Goal: Task Accomplishment & Management: Use online tool/utility

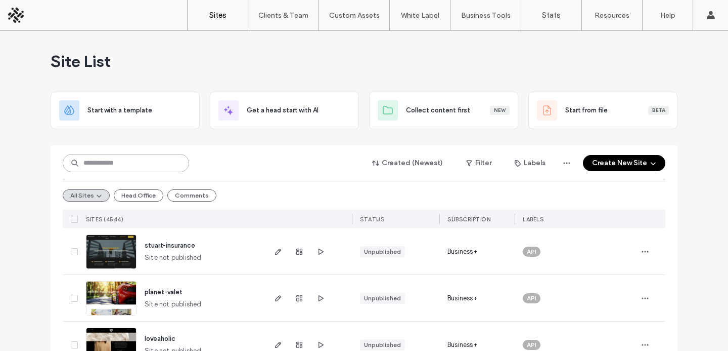
click at [117, 158] on input at bounding box center [126, 163] width 126 height 18
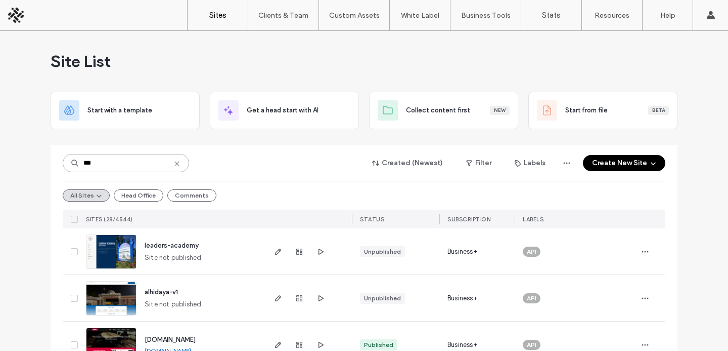
type input "***"
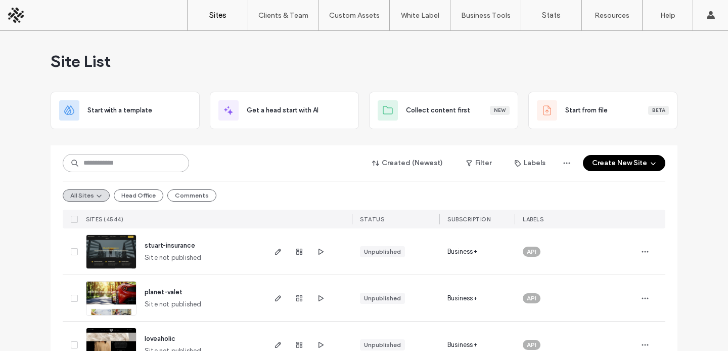
click at [168, 168] on input at bounding box center [126, 163] width 126 height 18
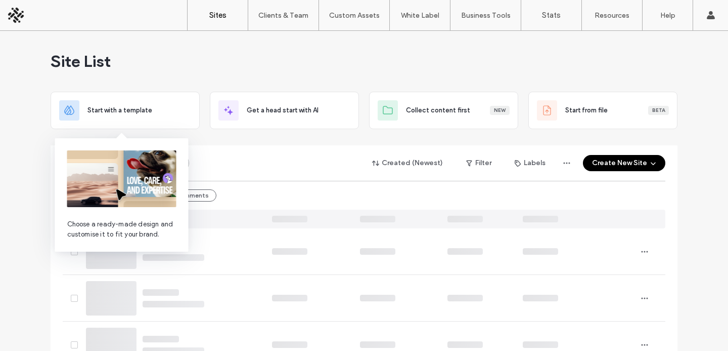
type input "*"
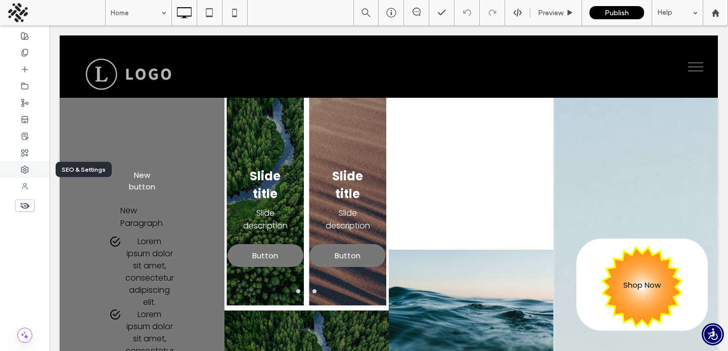
click at [18, 171] on div at bounding box center [25, 169] width 50 height 17
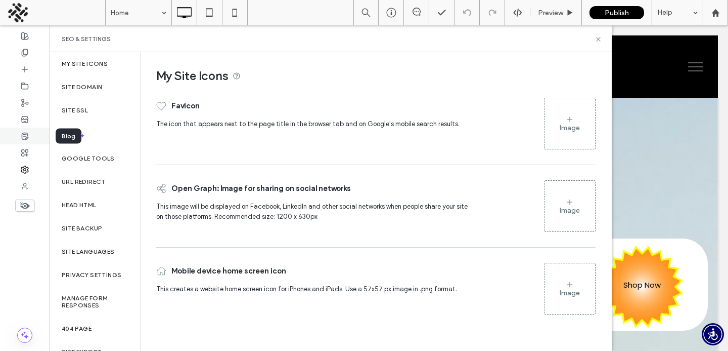
click at [22, 135] on use at bounding box center [25, 136] width 6 height 7
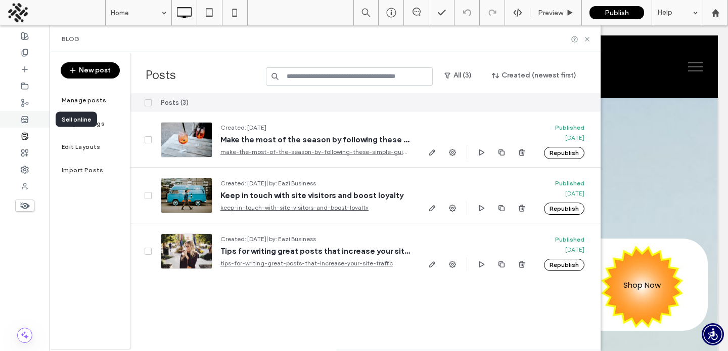
click at [27, 121] on icon at bounding box center [25, 119] width 8 height 8
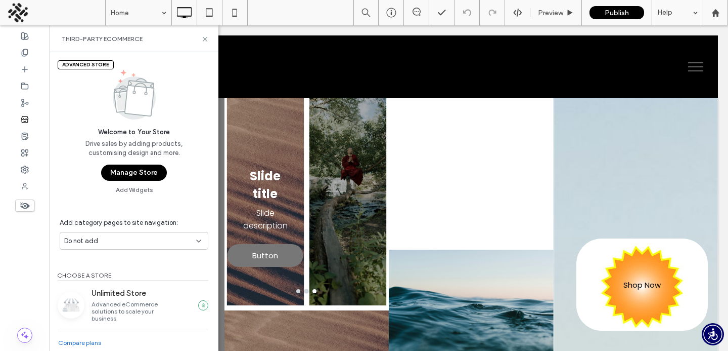
click at [128, 184] on div "Advanced Store Welcome to Your Store Drive sales by adding products, customisin…" at bounding box center [134, 122] width 169 height 141
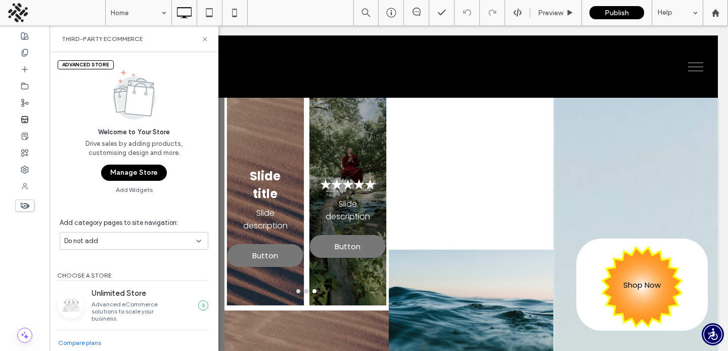
click at [132, 176] on button "Manage Store" at bounding box center [134, 172] width 66 height 16
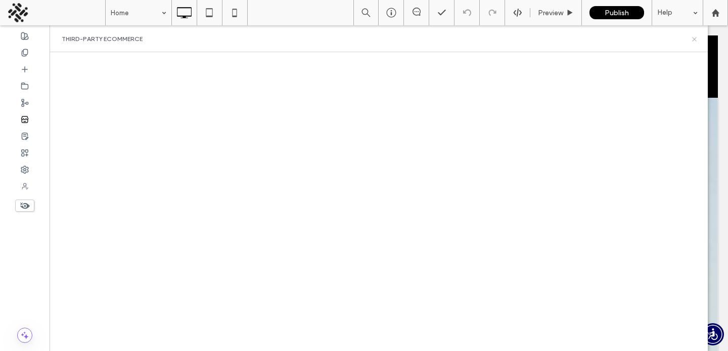
click at [692, 40] on icon at bounding box center [695, 39] width 8 height 8
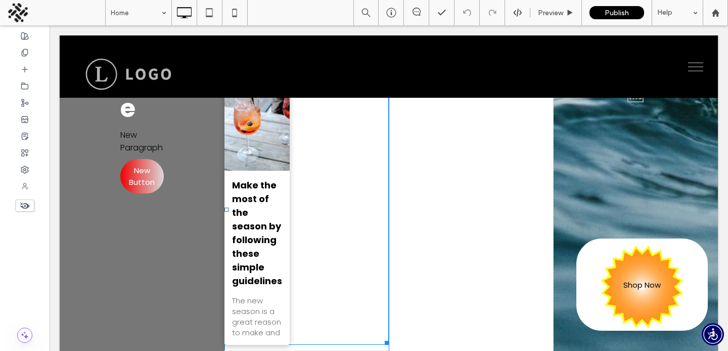
scroll to position [593, 0]
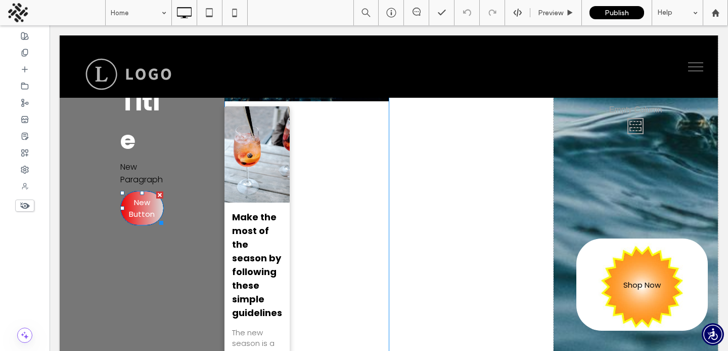
click at [154, 200] on span "New Button" at bounding box center [142, 207] width 42 height 23
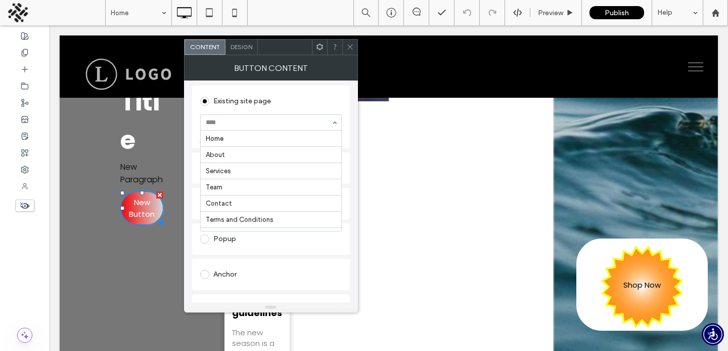
scroll to position [134, 0]
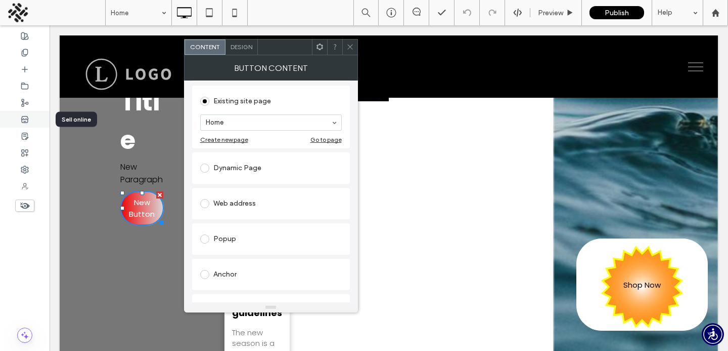
click at [26, 123] on div at bounding box center [25, 119] width 50 height 17
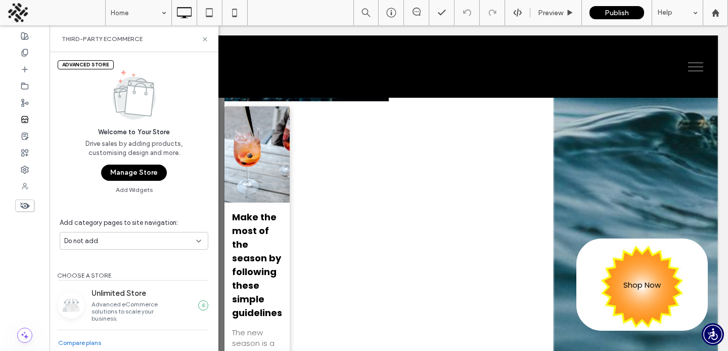
click at [125, 177] on button "Manage Store" at bounding box center [134, 172] width 66 height 16
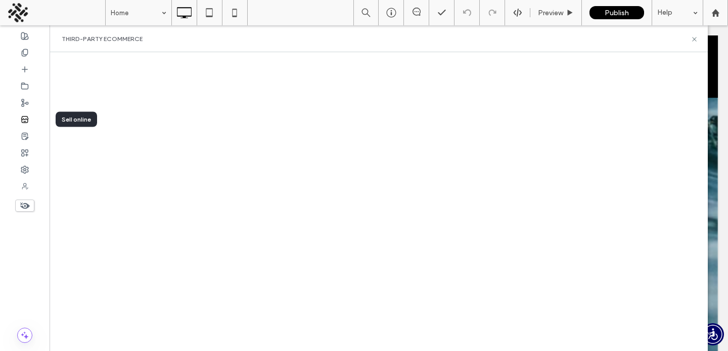
click at [23, 116] on use at bounding box center [24, 119] width 7 height 6
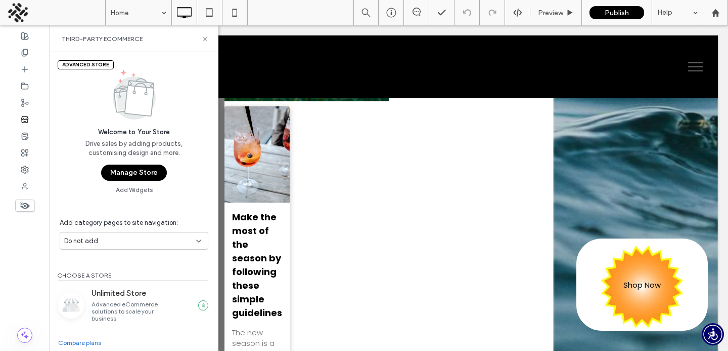
click at [117, 183] on div "Advanced Store Welcome to Your Store Drive sales by adding products, customisin…" at bounding box center [134, 122] width 169 height 141
click at [123, 172] on button "Manage Store" at bounding box center [134, 172] width 66 height 16
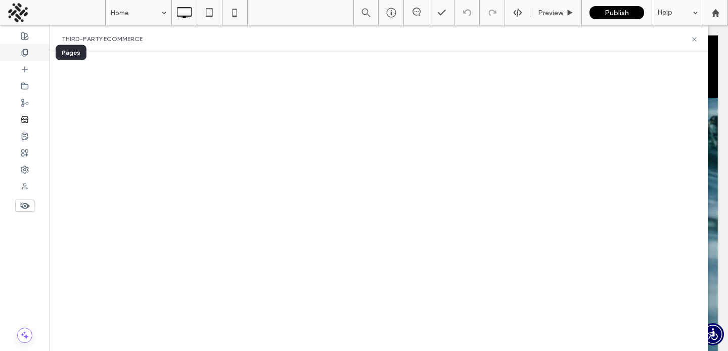
click at [29, 48] on div at bounding box center [25, 52] width 50 height 17
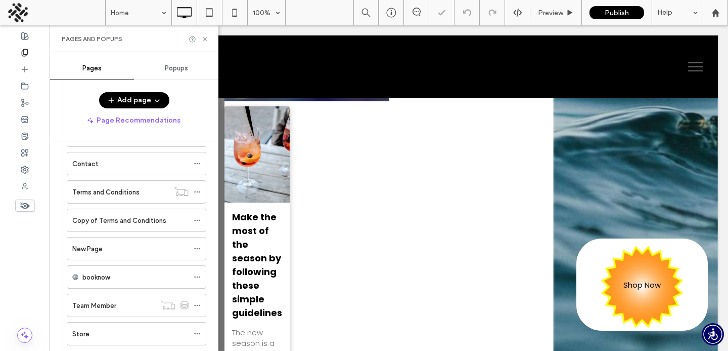
scroll to position [262, 0]
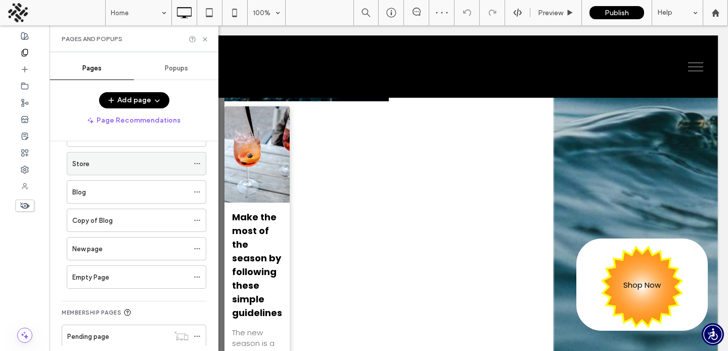
click at [93, 168] on div "Store" at bounding box center [130, 163] width 116 height 11
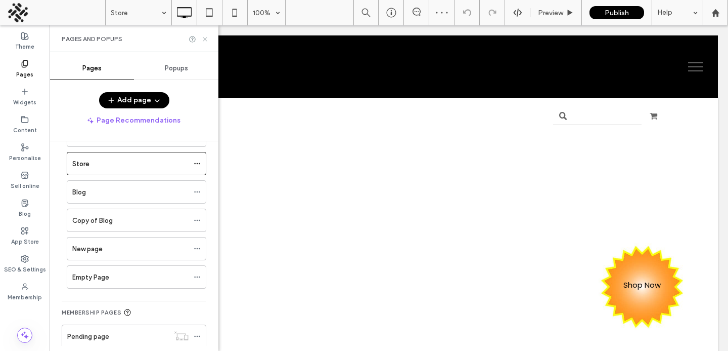
click at [205, 40] on icon at bounding box center [205, 39] width 8 height 8
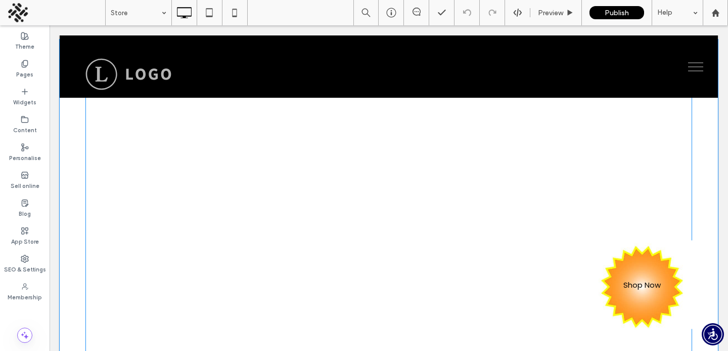
scroll to position [61, 0]
click at [255, 283] on span at bounding box center [388, 236] width 607 height 325
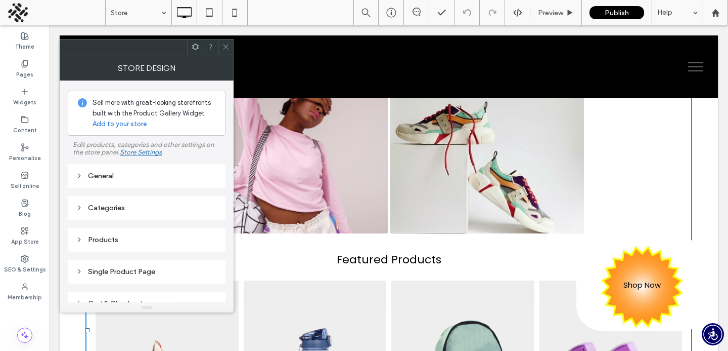
click at [223, 46] on icon at bounding box center [226, 47] width 8 height 8
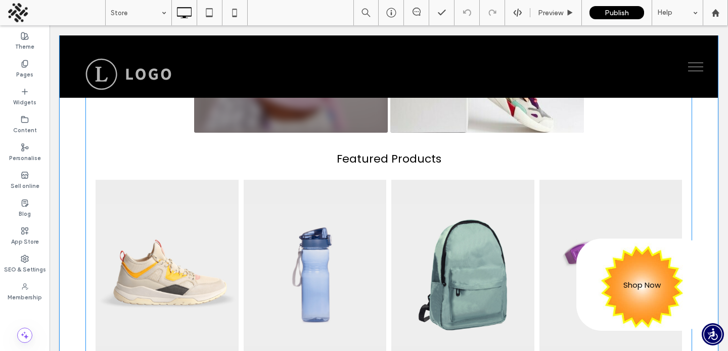
scroll to position [266, 0]
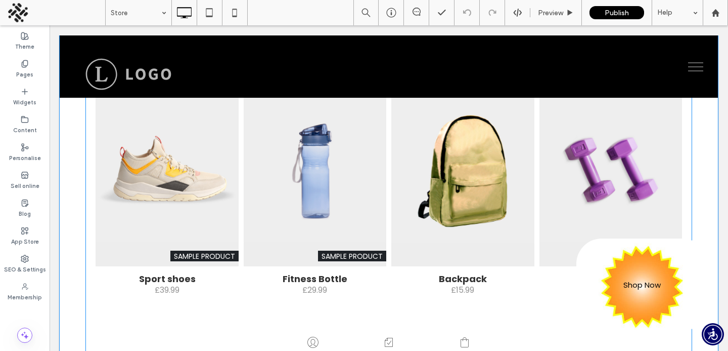
click at [439, 207] on div at bounding box center [463, 171] width 144 height 192
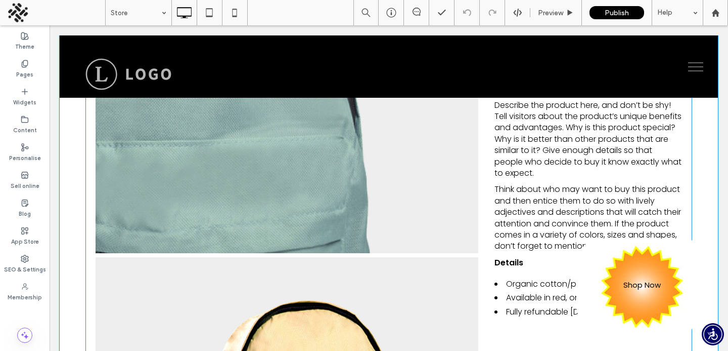
scroll to position [0, 0]
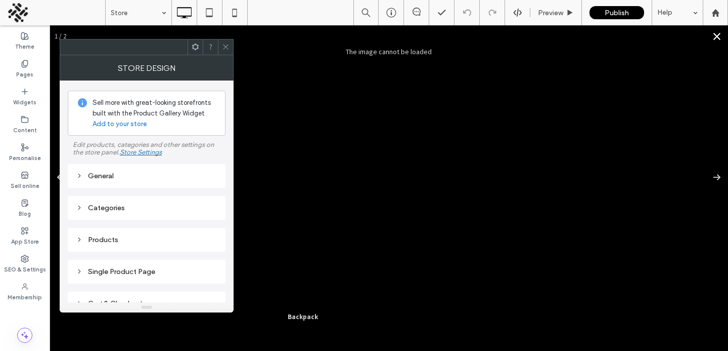
click at [716, 36] on button "Close" at bounding box center [717, 36] width 22 height 22
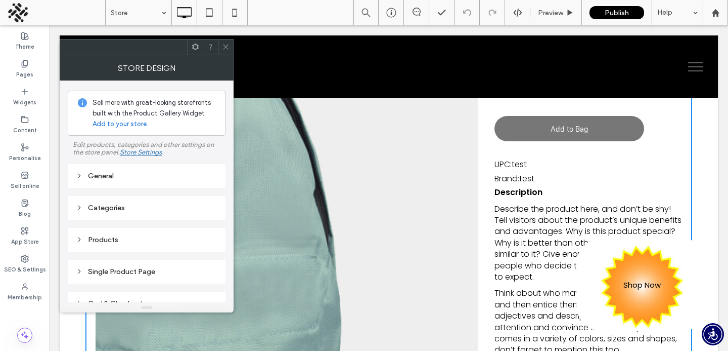
scroll to position [164, 0]
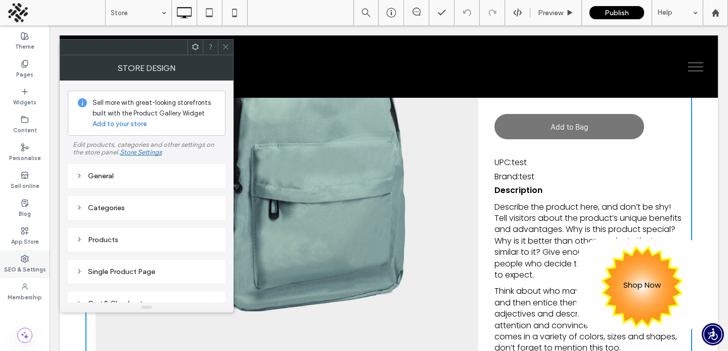
click at [20, 272] on label "SEO & Settings" at bounding box center [25, 268] width 42 height 11
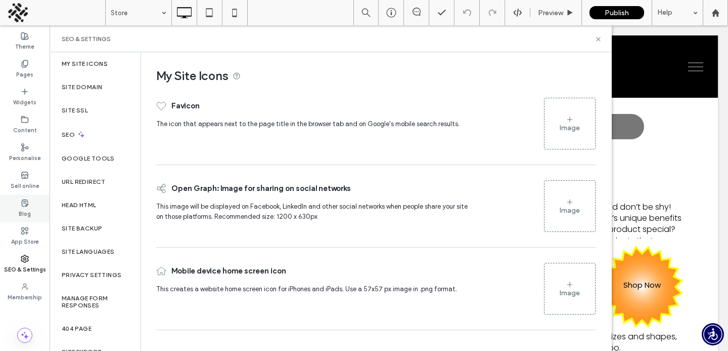
click at [27, 220] on div "Blog" at bounding box center [25, 208] width 50 height 28
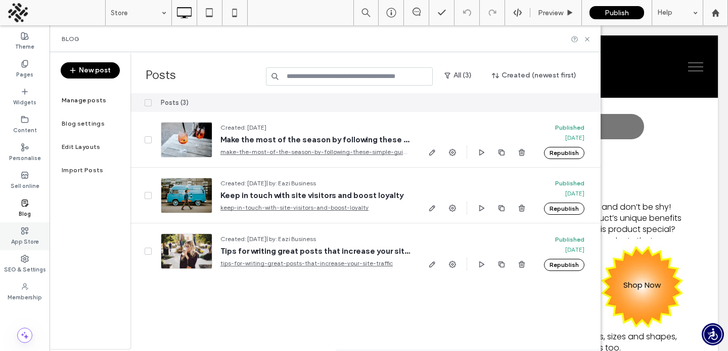
click at [25, 237] on label "App Store" at bounding box center [25, 240] width 28 height 11
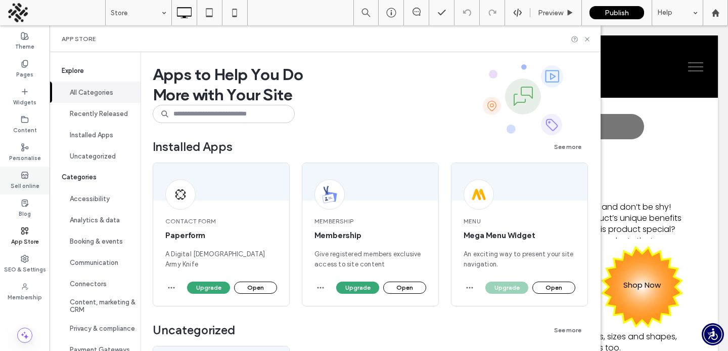
click at [31, 169] on div "Sell online" at bounding box center [25, 180] width 50 height 28
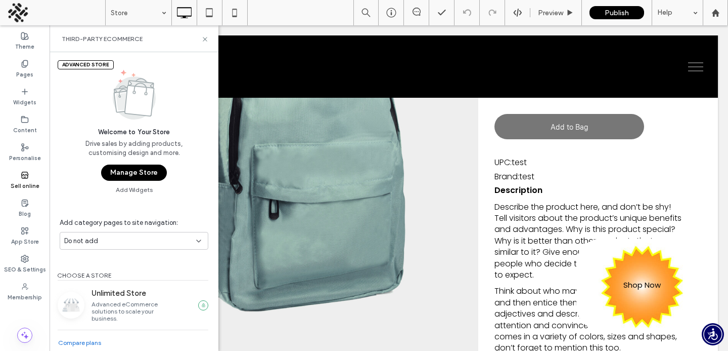
click at [136, 173] on button "Manage Store" at bounding box center [134, 172] width 66 height 16
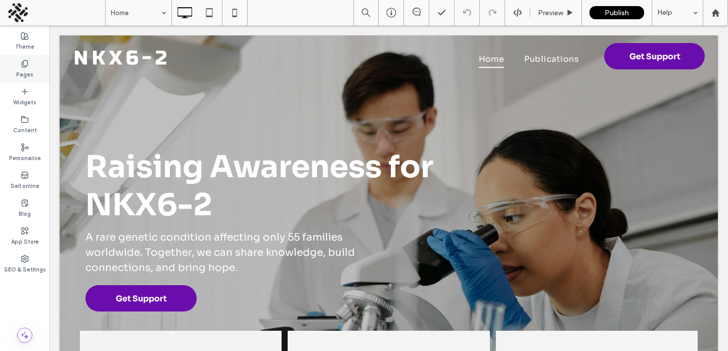
click at [29, 66] on div "Pages" at bounding box center [25, 69] width 50 height 28
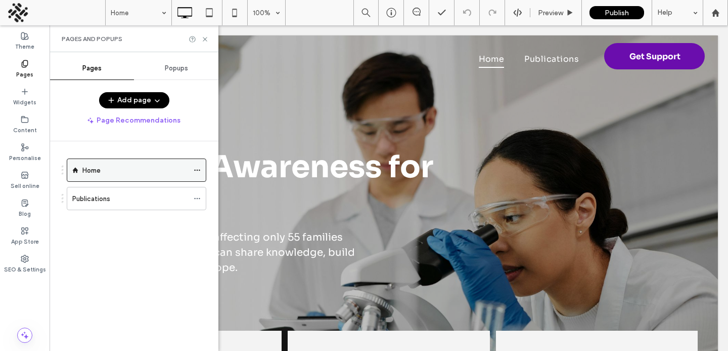
click at [196, 172] on icon at bounding box center [197, 169] width 7 height 7
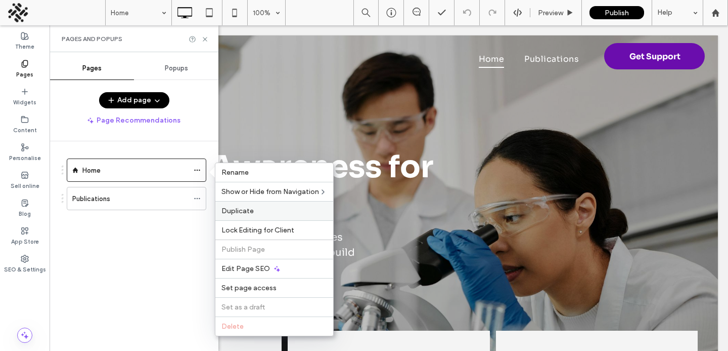
click at [238, 213] on span "Duplicate" at bounding box center [238, 210] width 32 height 9
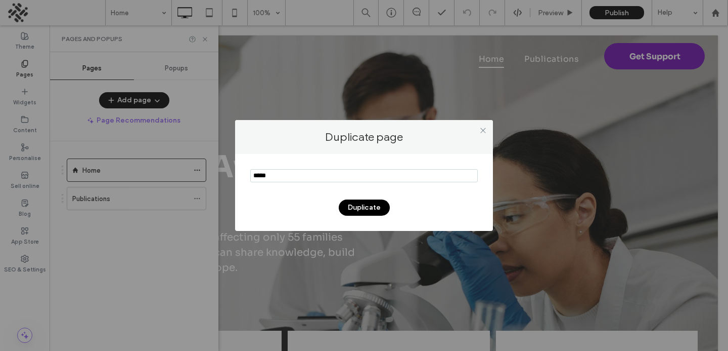
type input "*****"
click at [361, 208] on button "Duplicate" at bounding box center [364, 207] width 51 height 16
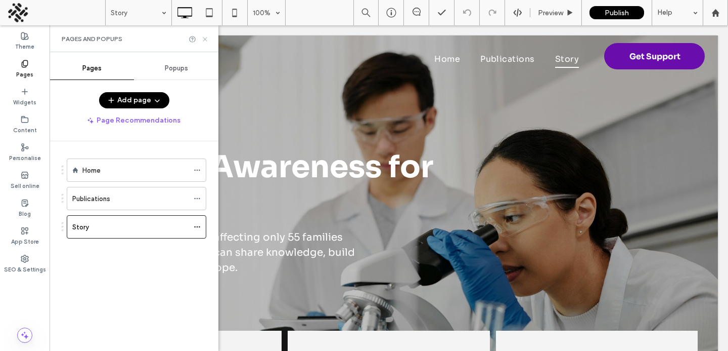
click at [203, 40] on use at bounding box center [205, 39] width 4 height 4
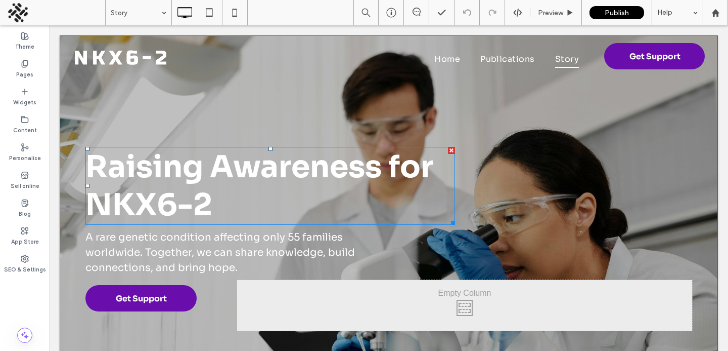
click at [199, 169] on span "Raising Awareness for NKX6-2" at bounding box center [259, 186] width 348 height 76
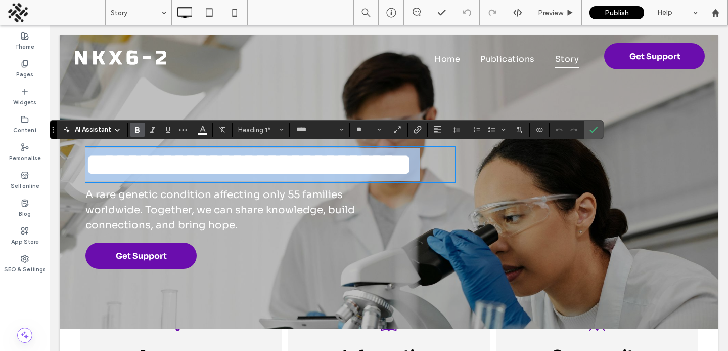
type input "**"
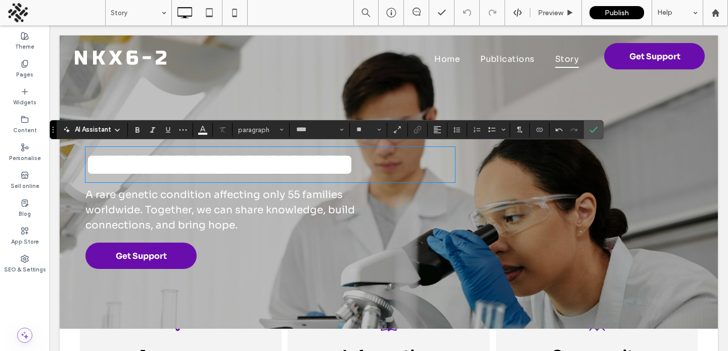
click at [337, 231] on span "A rare genetic condition affecting only 55 families worldwide. Together, we can…" at bounding box center [220, 209] width 270 height 43
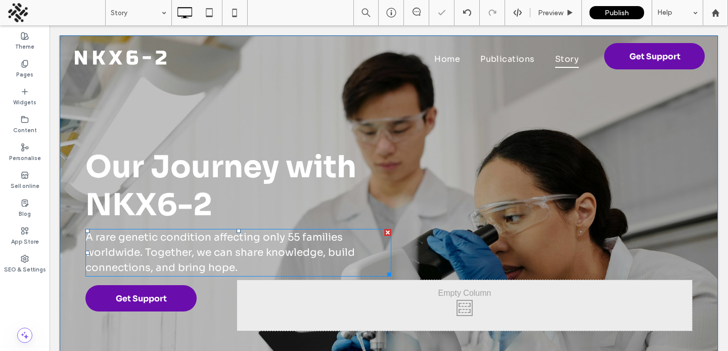
click at [389, 233] on div at bounding box center [387, 232] width 7 height 7
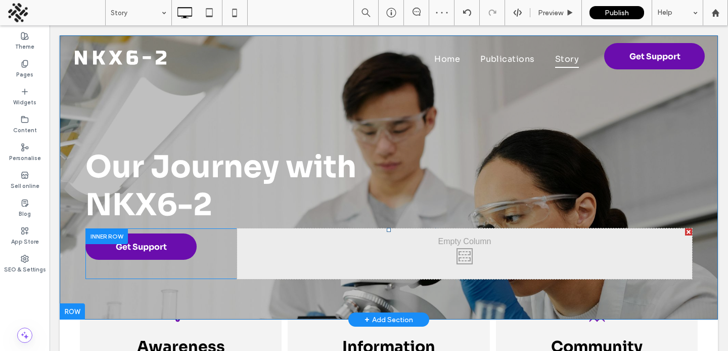
click at [119, 237] on div at bounding box center [106, 236] width 42 height 16
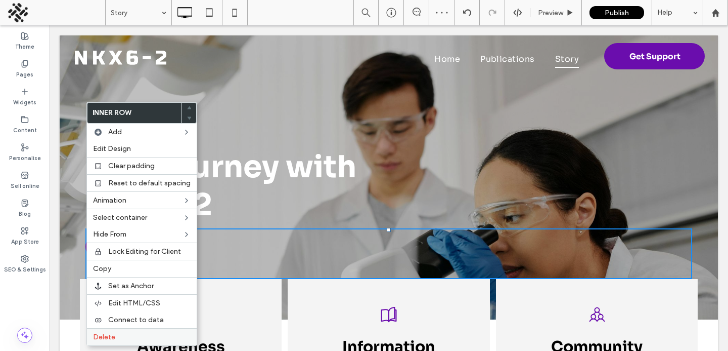
click at [126, 343] on div "Delete" at bounding box center [142, 336] width 110 height 17
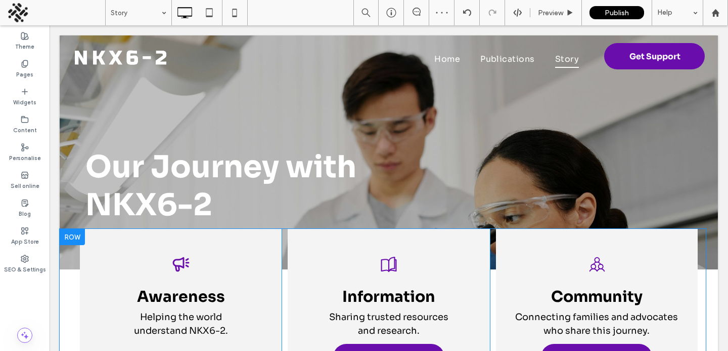
click at [68, 237] on div at bounding box center [72, 237] width 25 height 16
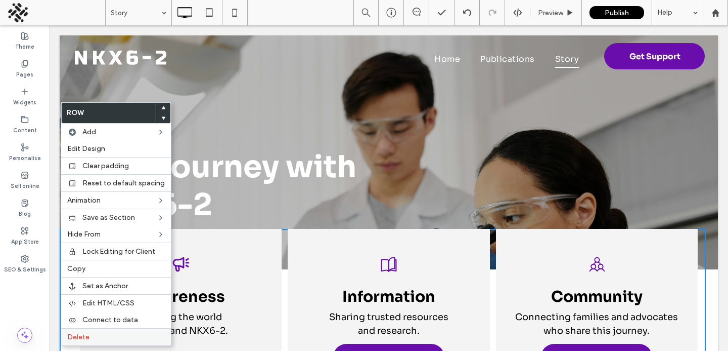
click at [81, 338] on span "Delete" at bounding box center [78, 336] width 22 height 9
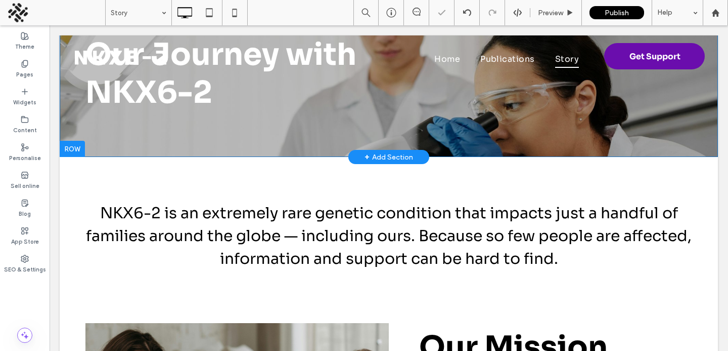
scroll to position [134, 0]
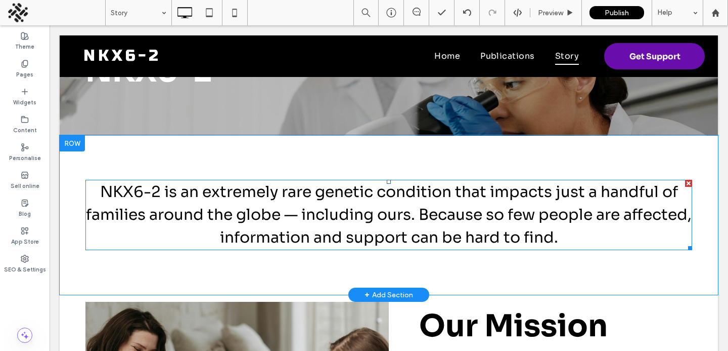
click at [253, 224] on span "NKX6-2 is an extremely rare genetic condition that impacts just a handful of fa…" at bounding box center [389, 214] width 606 height 65
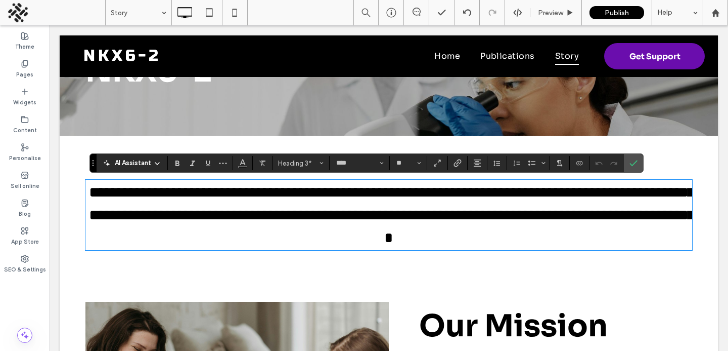
type input "**"
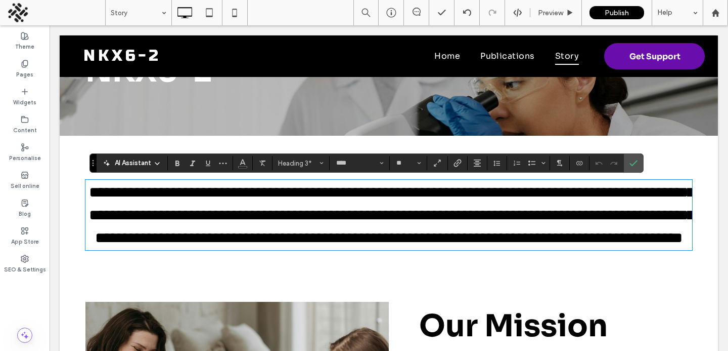
scroll to position [0, 0]
click at [634, 157] on span "Confirm" at bounding box center [634, 162] width 8 height 17
